Goal: Task Accomplishment & Management: Complete application form

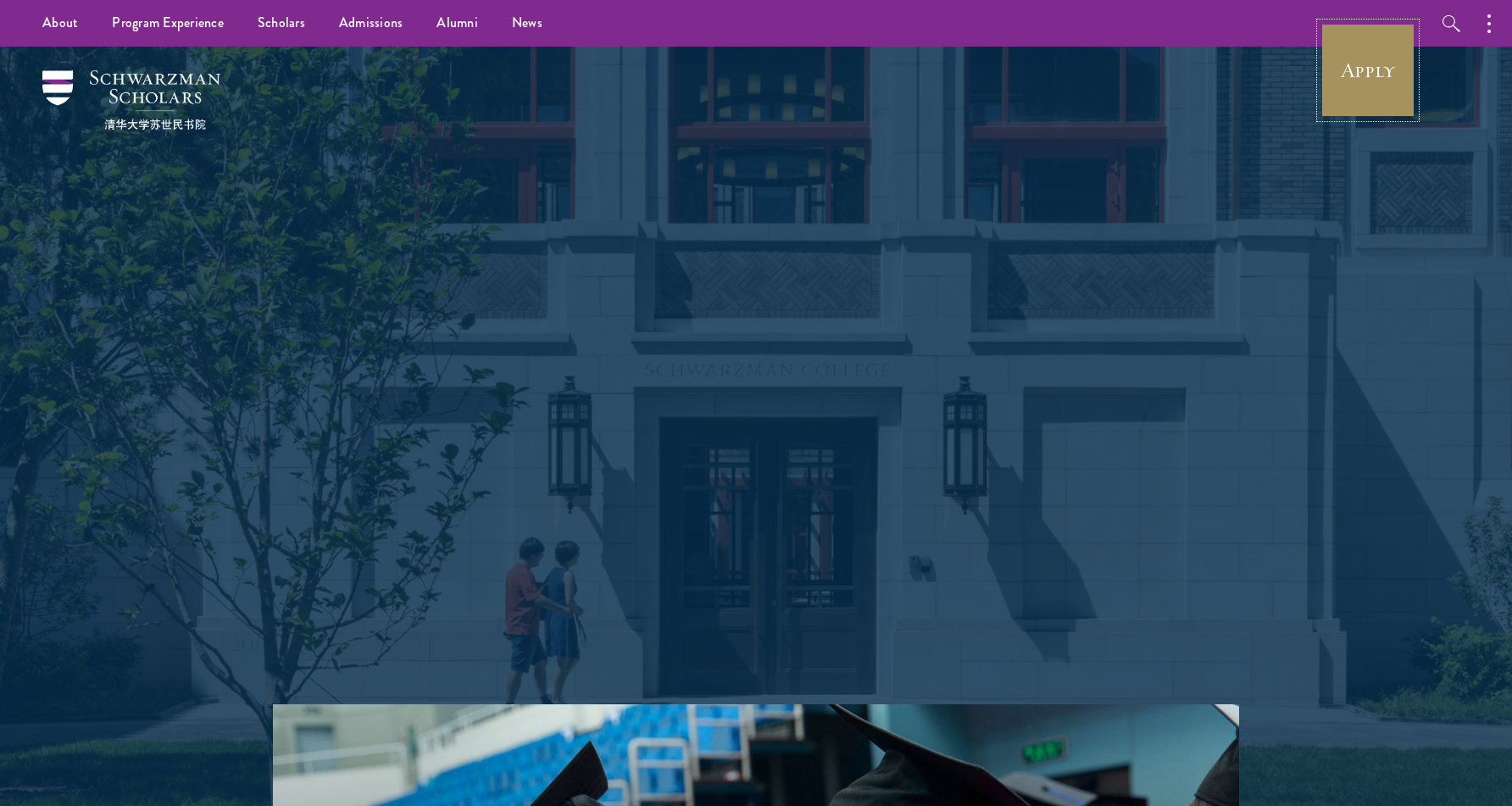
click at [1328, 52] on link "Apply" at bounding box center [1367, 70] width 95 height 95
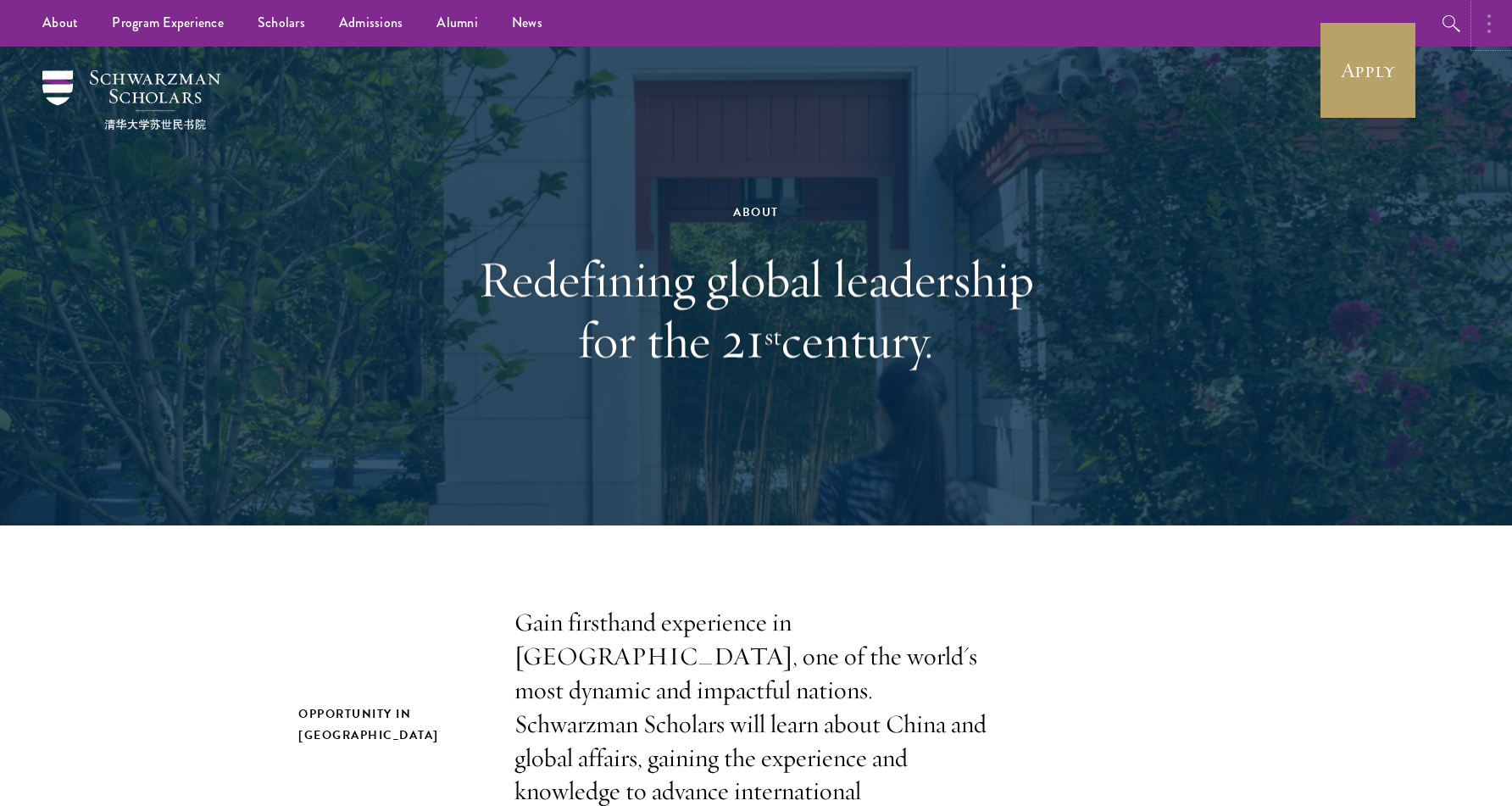
click at [1487, 20] on button "button" at bounding box center [1493, 23] width 38 height 46
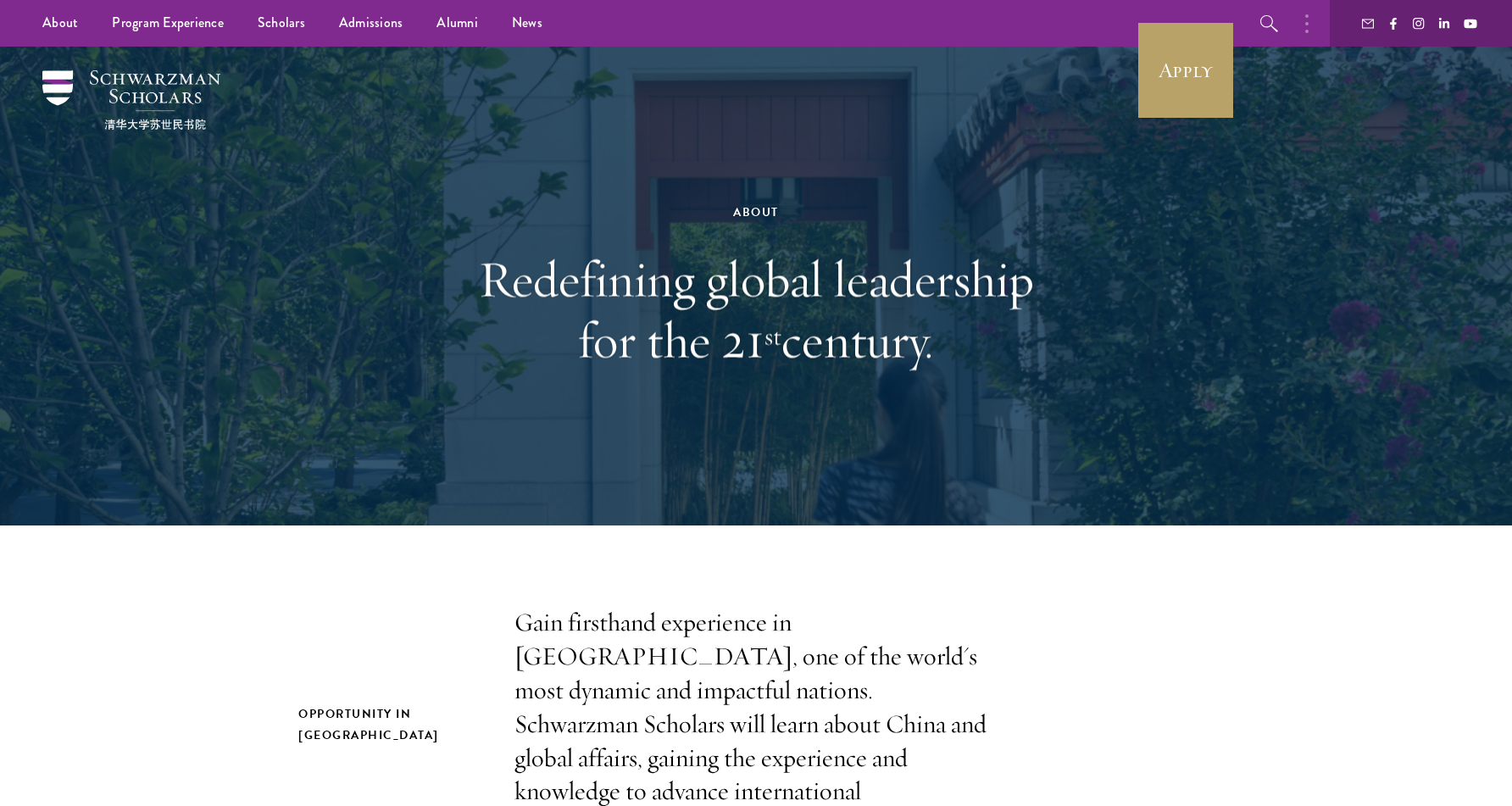
click at [1432, 134] on div at bounding box center [756, 285] width 1512 height 479
